Goal: Navigation & Orientation: Go to known website

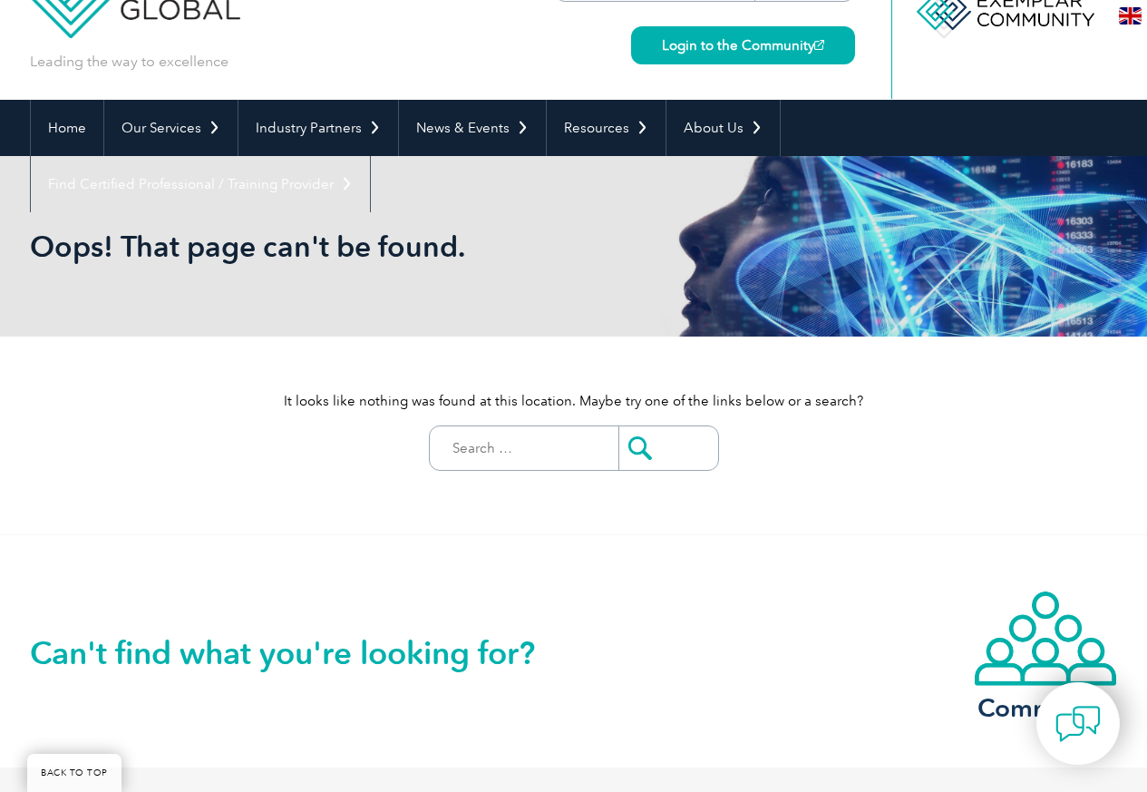
scroll to position [541, 0]
